Goal: Obtain resource: Obtain resource

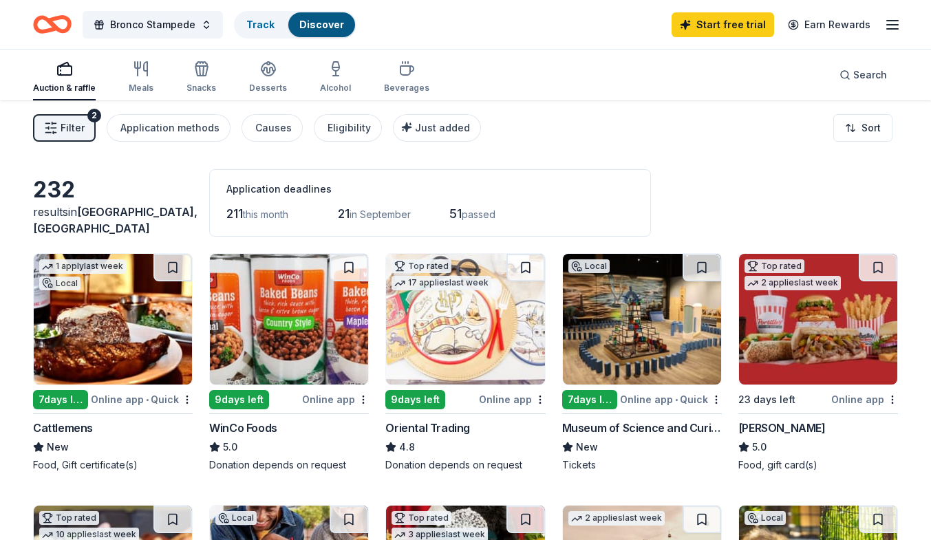
drag, startPoint x: 929, startPoint y: 60, endPoint x: 933, endPoint y: 111, distance: 51.1
click at [930, 111] on html "Bronco Stampede Track Discover Start free trial Earn Rewards Auction & raffle M…" at bounding box center [465, 270] width 931 height 540
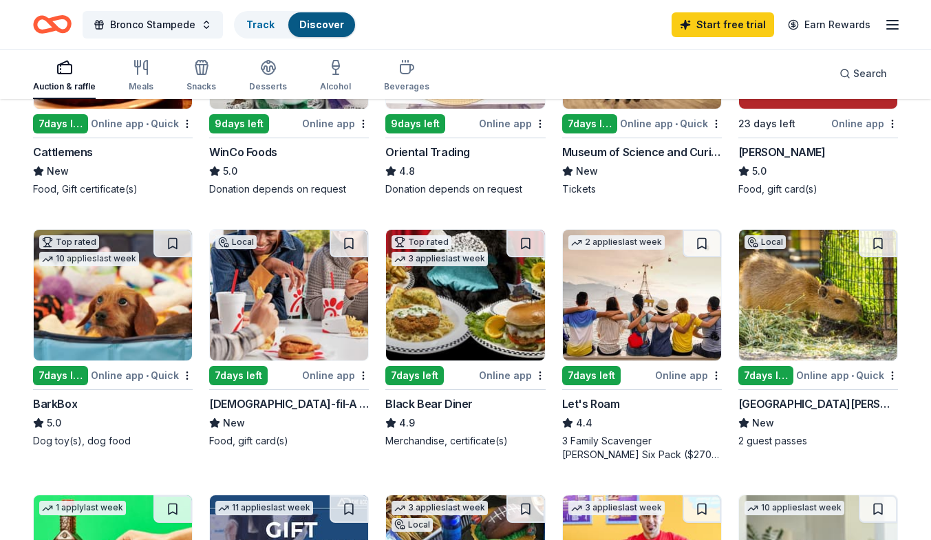
scroll to position [292, 0]
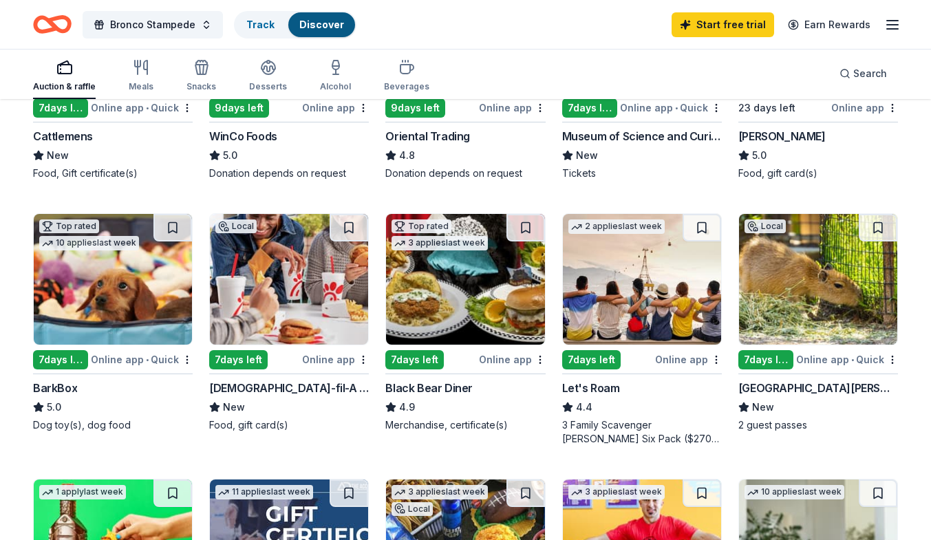
click at [585, 348] on div "2 applies last week 7 days left Online app Let's Roam 4.4 3 Family Scavenger [P…" at bounding box center [642, 329] width 160 height 232
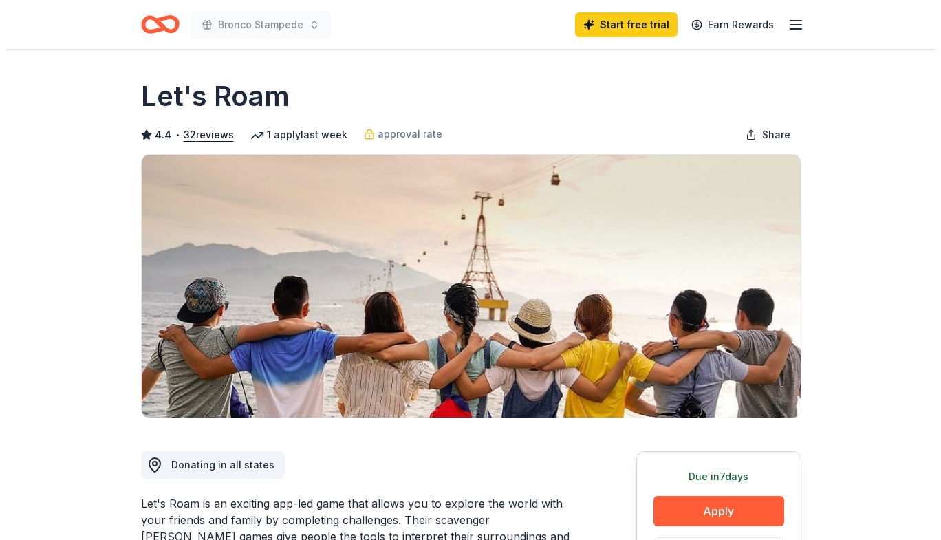
scroll to position [472, 0]
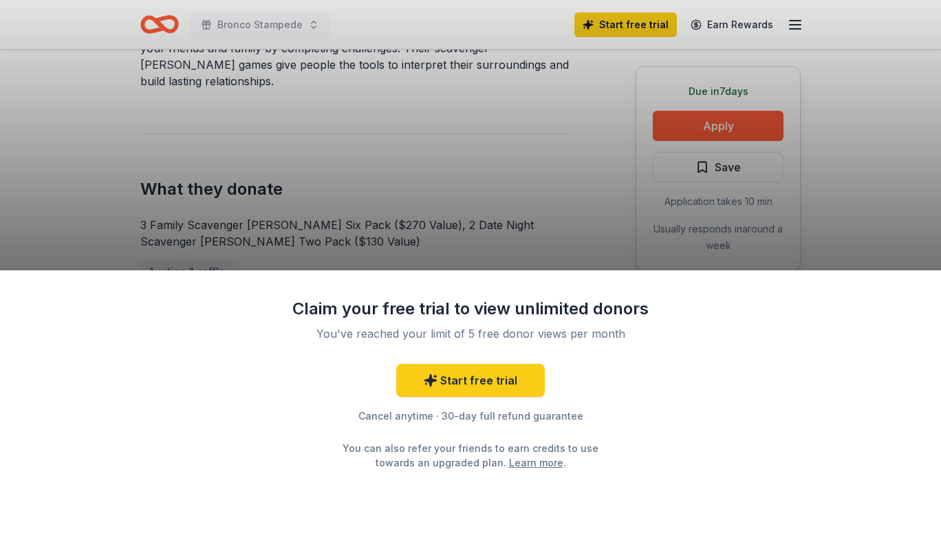
click at [792, 240] on div "Claim your free trial to view unlimited donors You've reached your limit of 5 f…" at bounding box center [470, 270] width 941 height 540
click at [590, 177] on div "Claim your free trial to view unlimited donors You've reached your limit of 5 f…" at bounding box center [470, 270] width 941 height 540
